Goal: Task Accomplishment & Management: Complete application form

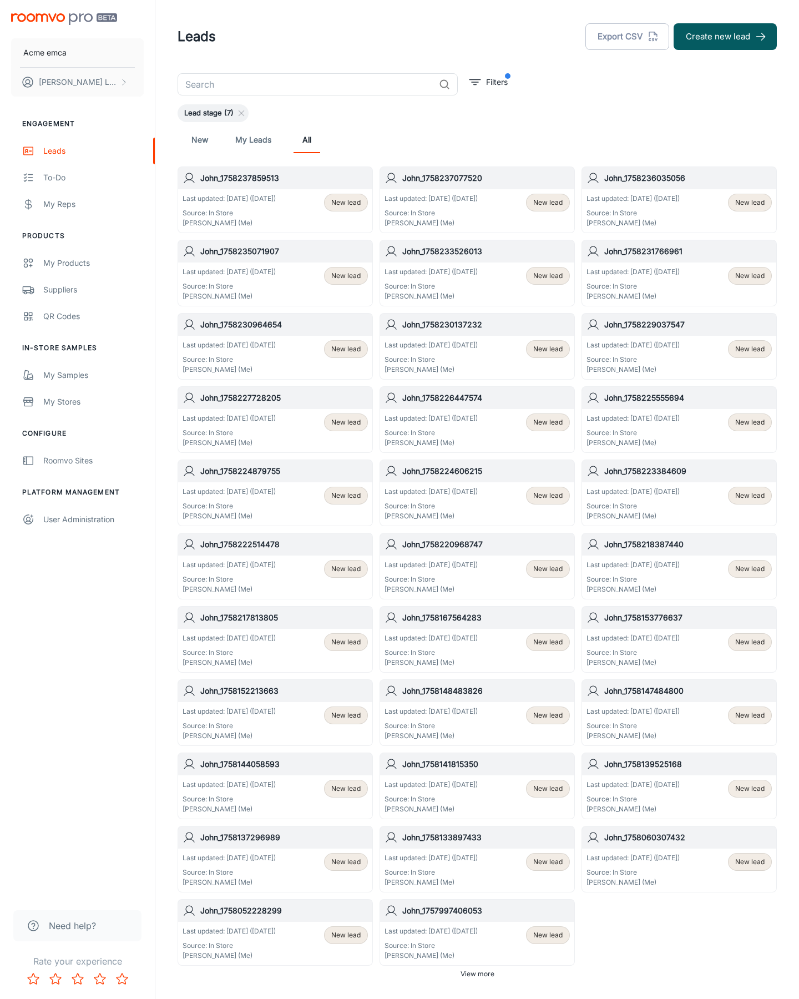
click at [725, 37] on button "Create new lead" at bounding box center [725, 36] width 103 height 27
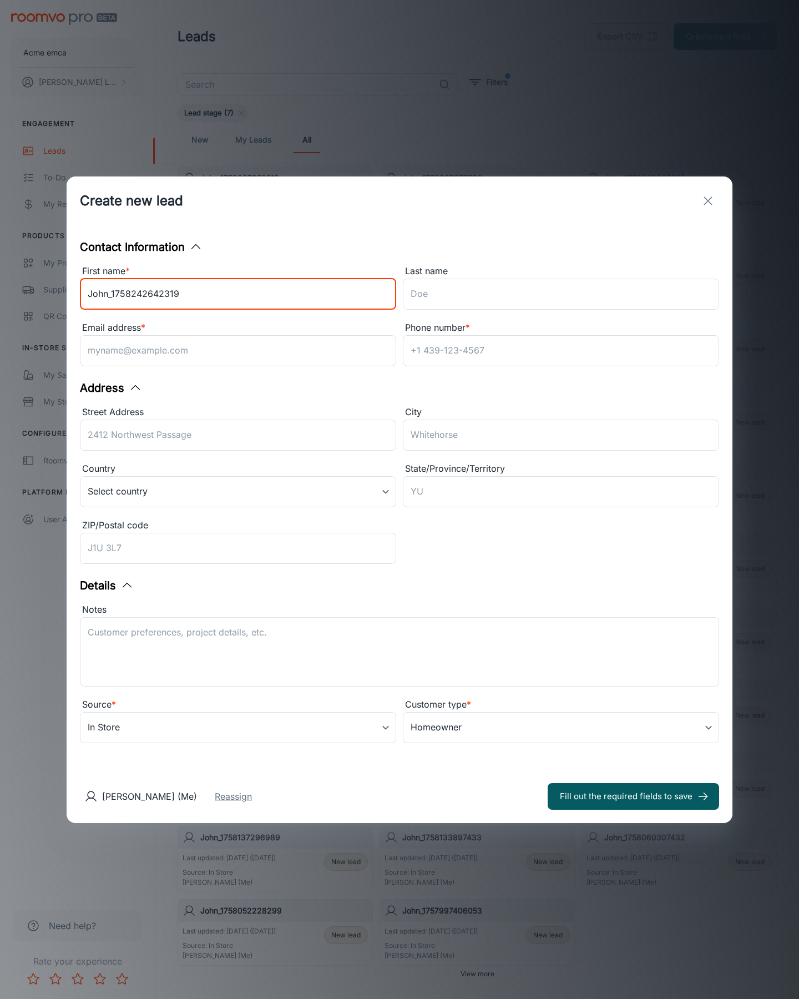
type input "John_1758242642319"
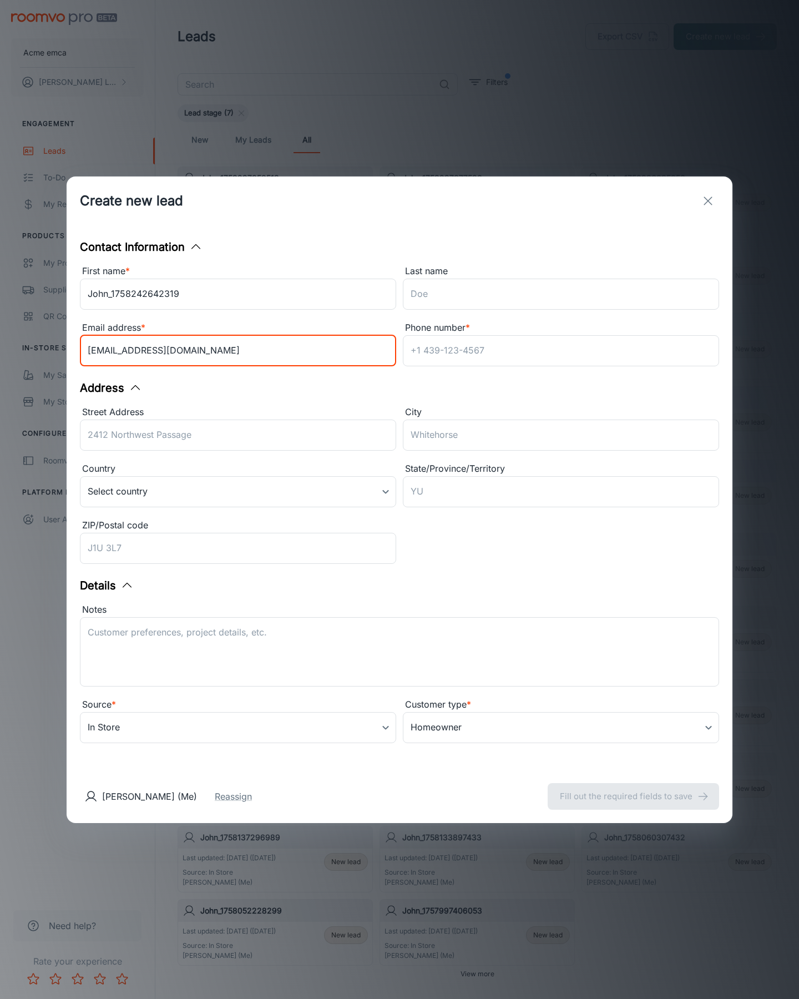
type input "[EMAIL_ADDRESS][DOMAIN_NAME]"
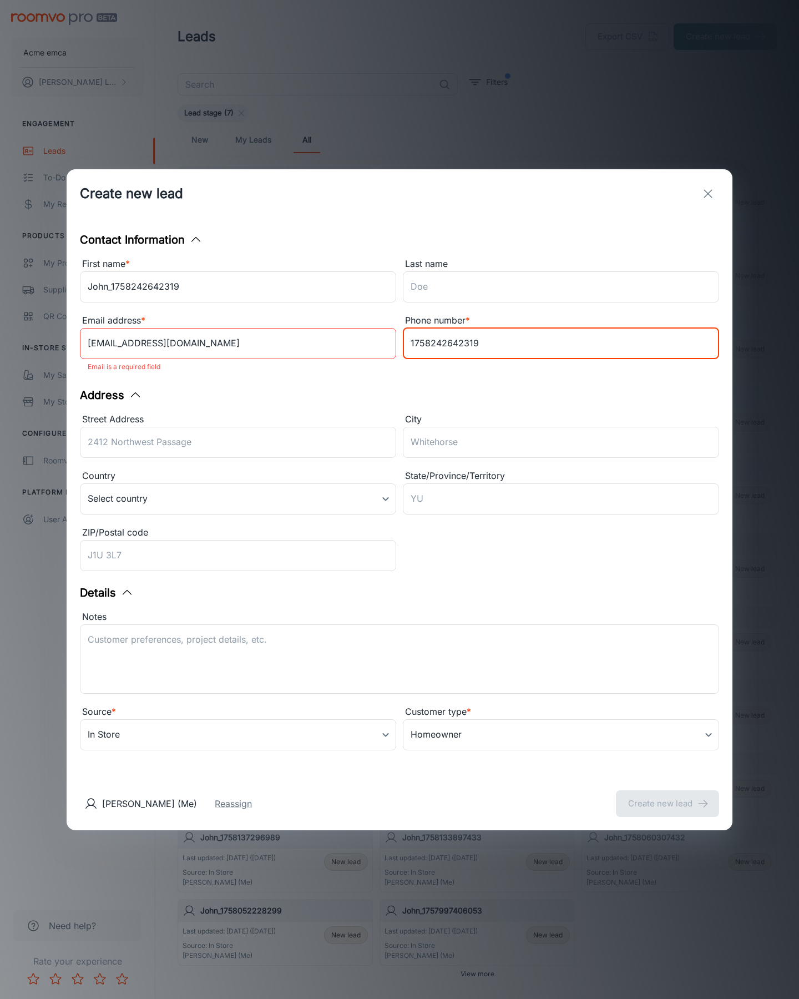
type input "1758242642319"
click at [668, 796] on button "Create new lead" at bounding box center [667, 803] width 103 height 27
